Goal: Navigation & Orientation: Understand site structure

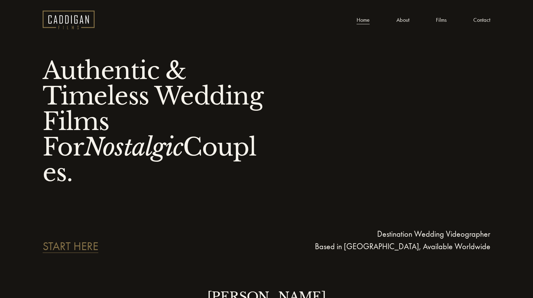
click at [408, 17] on link "About" at bounding box center [402, 20] width 13 height 10
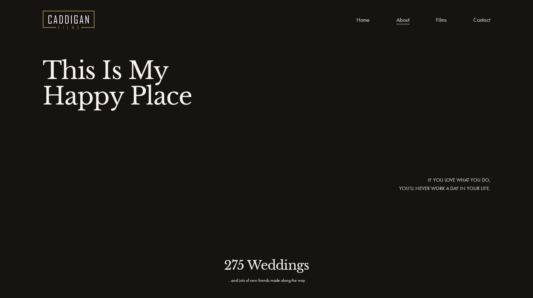
click at [440, 20] on link "Films" at bounding box center [441, 20] width 11 height 10
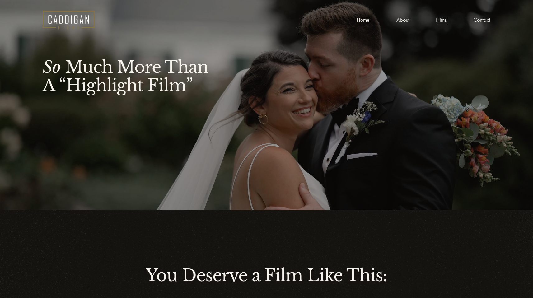
click at [481, 18] on link "Contact" at bounding box center [481, 20] width 17 height 10
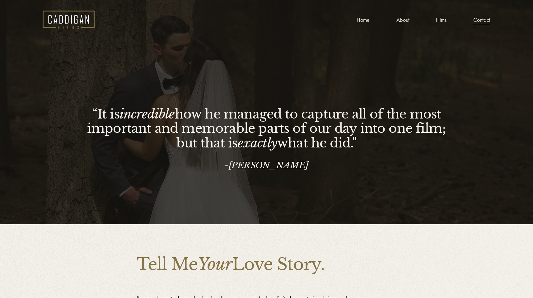
click at [436, 21] on link "Films" at bounding box center [441, 20] width 11 height 10
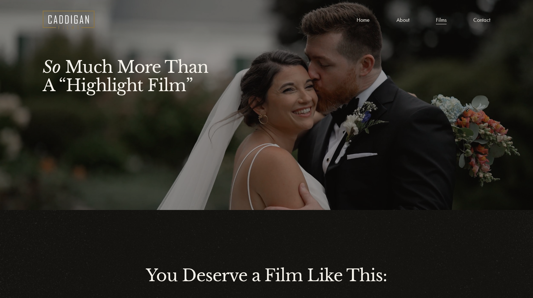
scroll to position [856, 0]
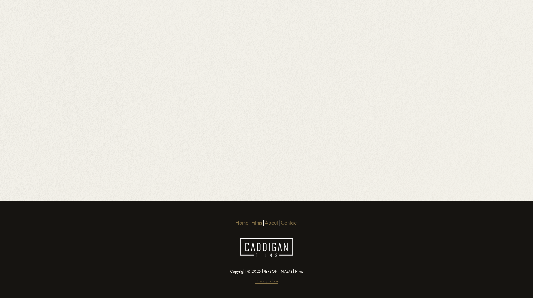
click at [266, 278] on link "Privacy Policy" at bounding box center [266, 281] width 22 height 7
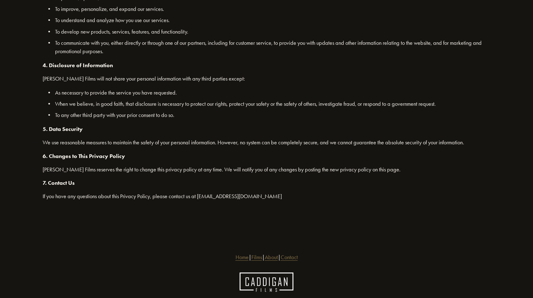
scroll to position [279, 0]
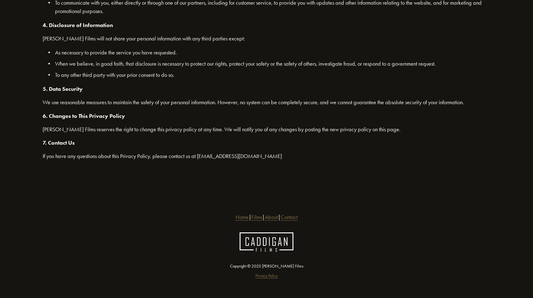
click at [235, 215] on link "Home" at bounding box center [241, 217] width 13 height 8
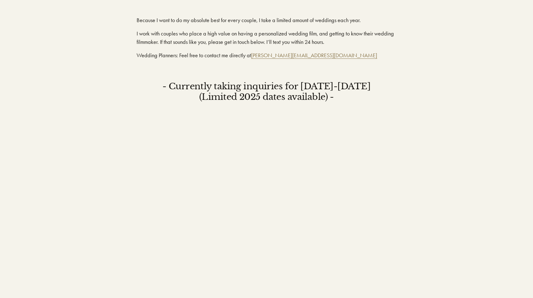
scroll to position [2342, 0]
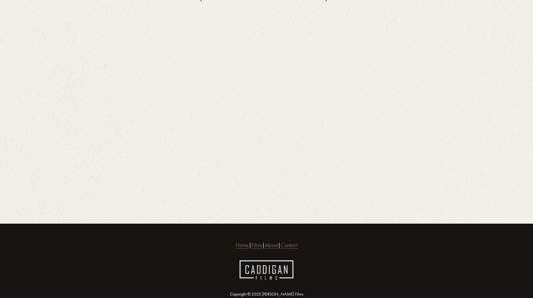
click at [251, 241] on link "Films" at bounding box center [256, 245] width 11 height 8
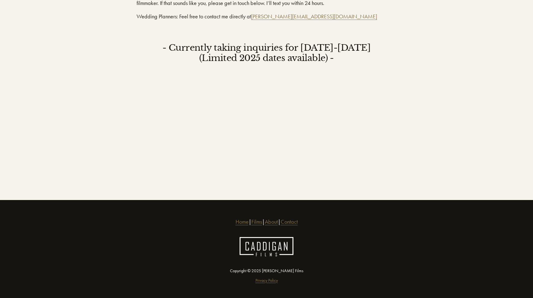
scroll to position [856, 0]
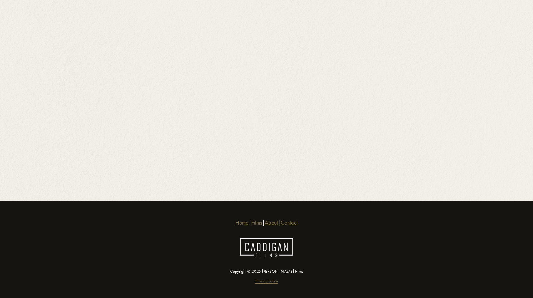
click at [278, 219] on link "About" at bounding box center [271, 223] width 13 height 8
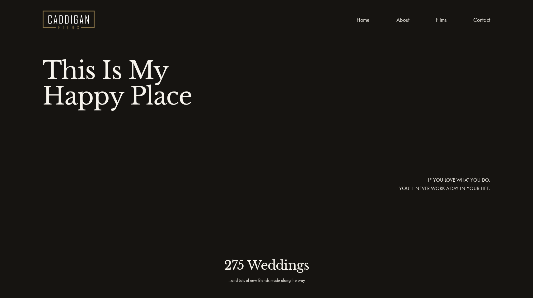
click at [58, 28] on img at bounding box center [69, 20] width 52 height 19
